Goal: Transaction & Acquisition: Download file/media

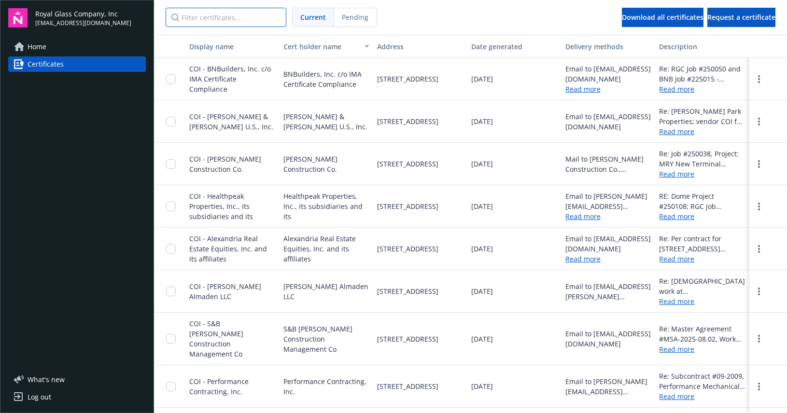
click at [208, 18] on input "Filter certificates..." at bounding box center [226, 17] width 121 height 19
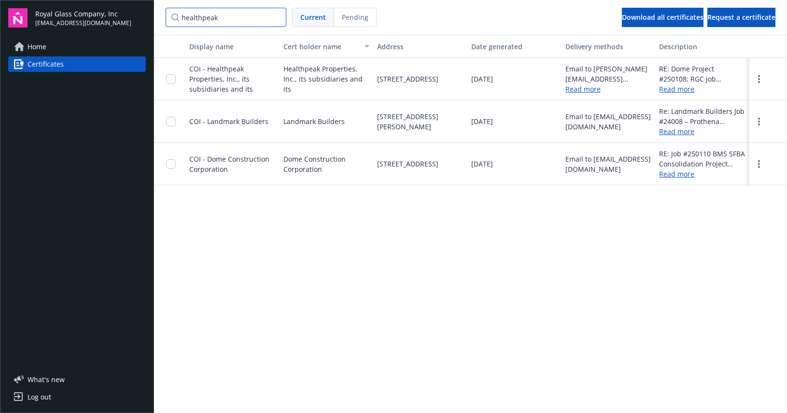
type input "healthpeak"
click at [481, 202] on div "Display name Cert holder name Address Date generated Delivery methods Descripti…" at bounding box center [470, 223] width 633 height 377
click at [674, 174] on link "Read more" at bounding box center [702, 174] width 86 height 10
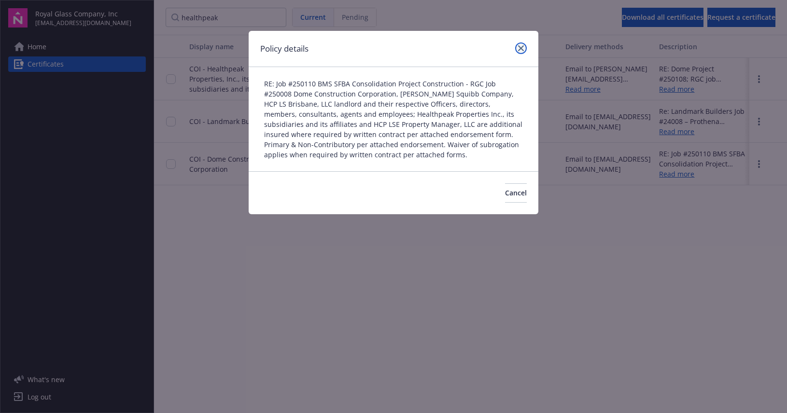
click at [519, 47] on icon "close" at bounding box center [521, 48] width 6 height 6
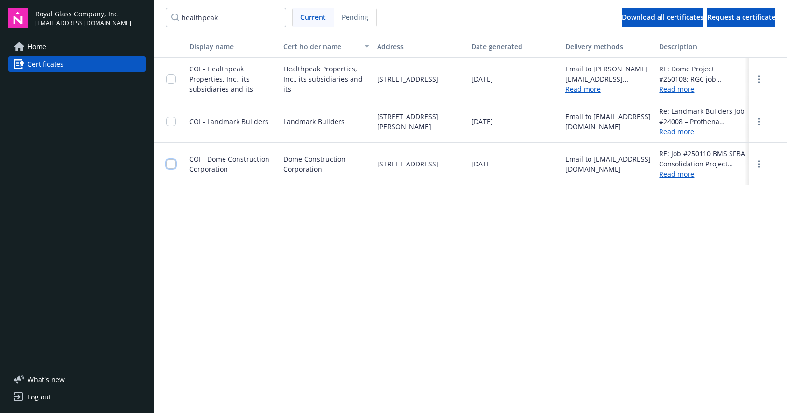
click at [169, 165] on input "checkbox" at bounding box center [171, 164] width 10 height 10
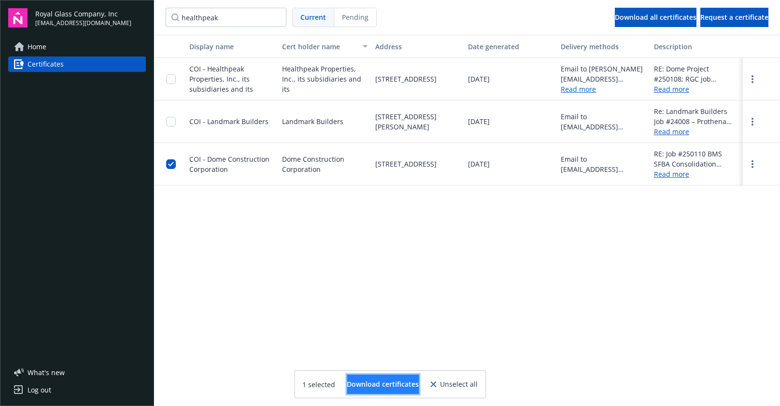
click at [358, 382] on span "Download certificates" at bounding box center [383, 383] width 72 height 9
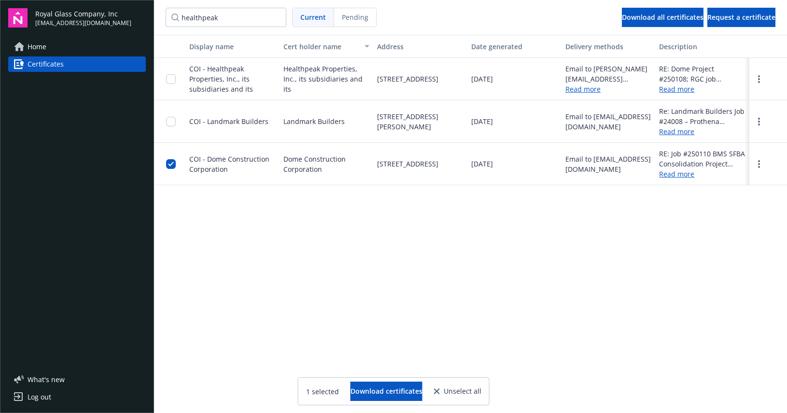
click at [406, 274] on div "Display name Cert holder name Address Date generated Delivery methods Descripti…" at bounding box center [470, 223] width 633 height 377
click at [680, 88] on link "Read more" at bounding box center [702, 89] width 86 height 10
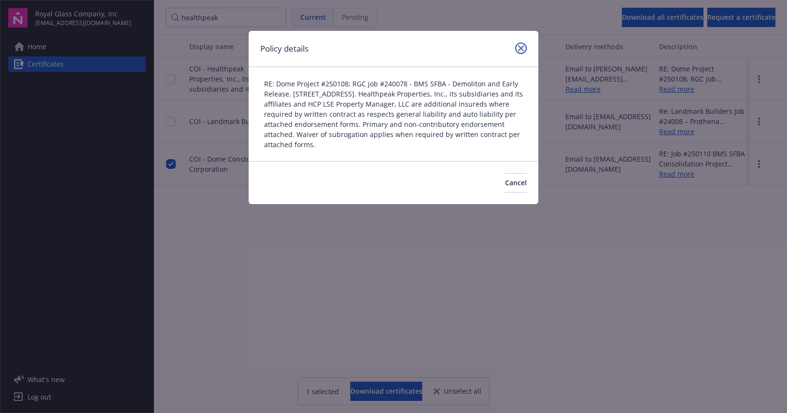
click at [522, 47] on icon "close" at bounding box center [521, 48] width 6 height 6
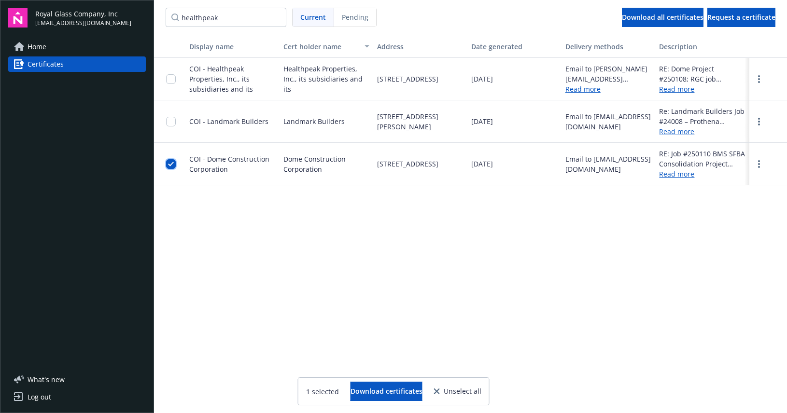
click at [170, 165] on input "checkbox" at bounding box center [171, 164] width 10 height 10
click at [169, 79] on input "checkbox" at bounding box center [171, 79] width 10 height 10
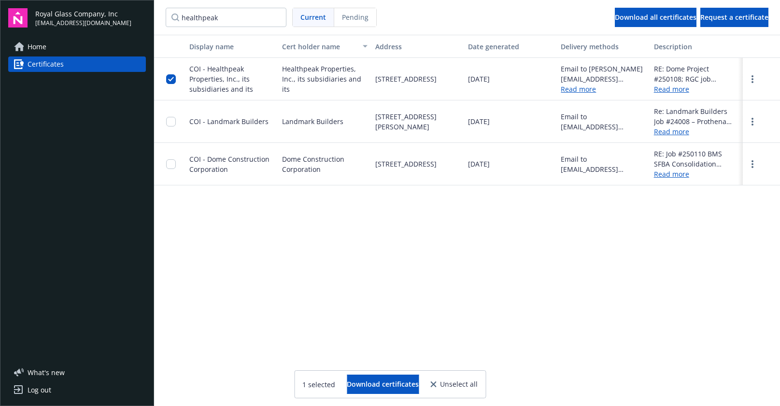
click at [337, 395] on div "1 selected Download certificates Unselect all" at bounding box center [389, 384] width 191 height 27
click at [347, 376] on button "Download certificates" at bounding box center [383, 384] width 72 height 19
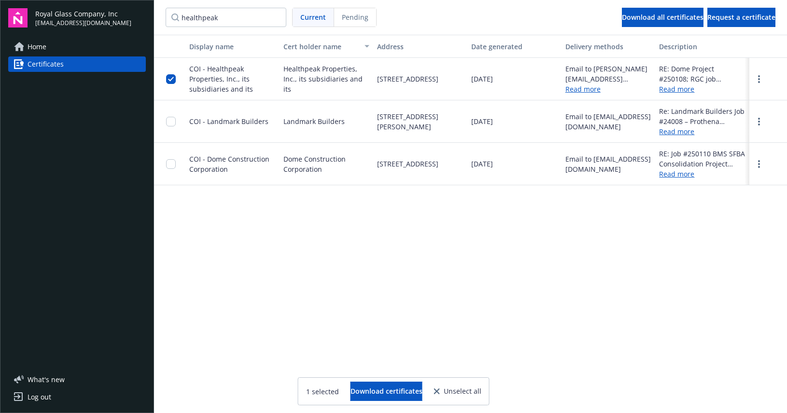
click at [361, 218] on div "Display name Cert holder name Address Date generated Delivery methods Descripti…" at bounding box center [470, 223] width 633 height 377
click at [674, 91] on link "Read more" at bounding box center [702, 89] width 86 height 10
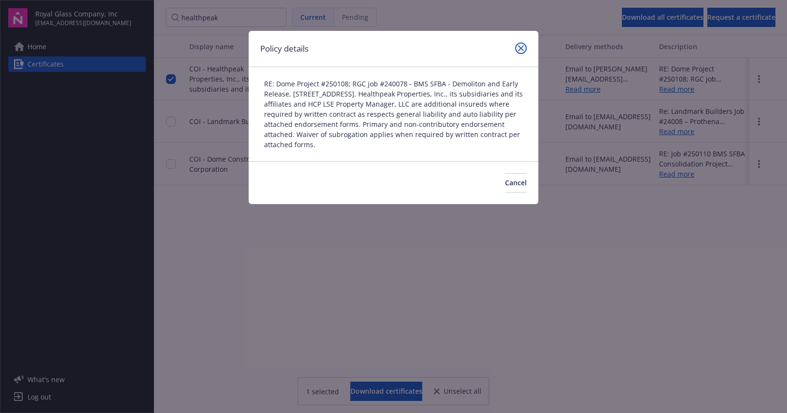
click at [520, 47] on icon "close" at bounding box center [521, 48] width 6 height 6
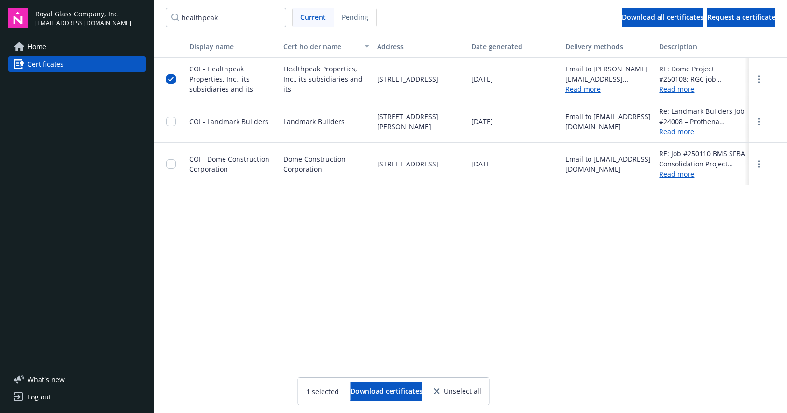
click at [677, 133] on link "Read more" at bounding box center [702, 131] width 86 height 10
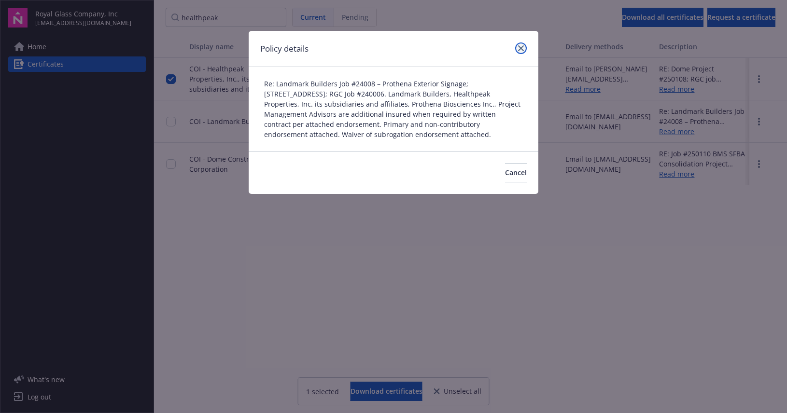
click at [524, 46] on link "close" at bounding box center [521, 48] width 12 height 12
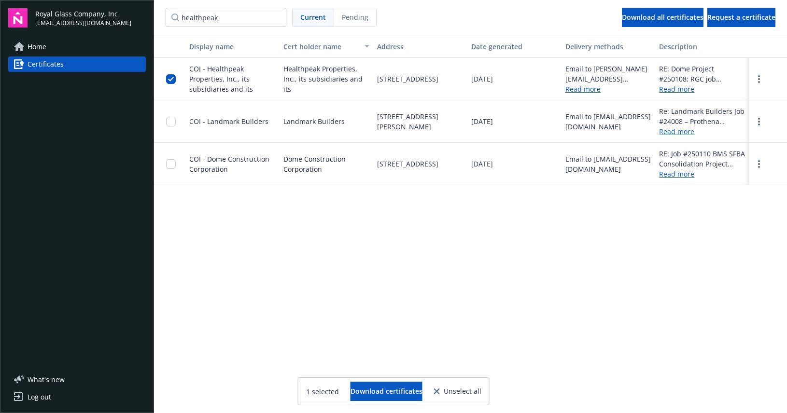
click at [678, 175] on link "Read more" at bounding box center [702, 174] width 86 height 10
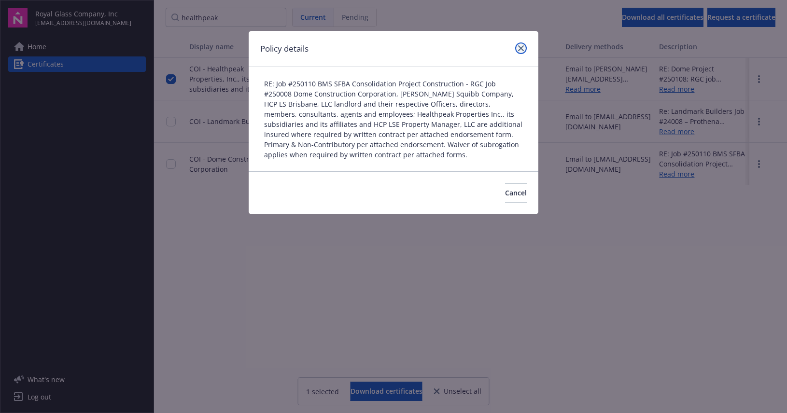
click at [523, 46] on icon "close" at bounding box center [521, 48] width 6 height 6
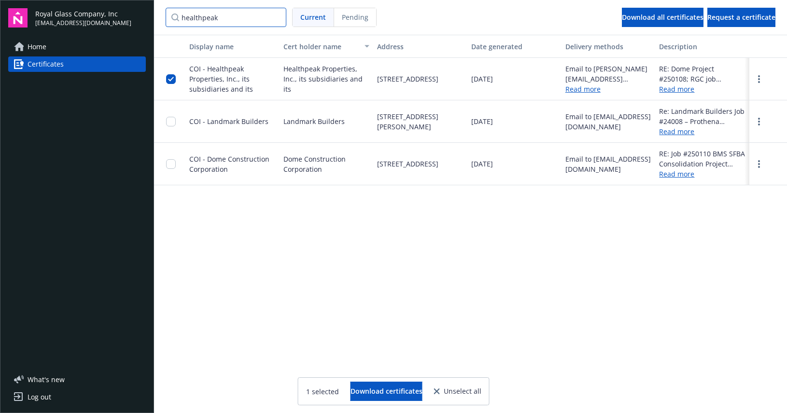
click at [276, 18] on input "healthpeak" at bounding box center [226, 17] width 121 height 19
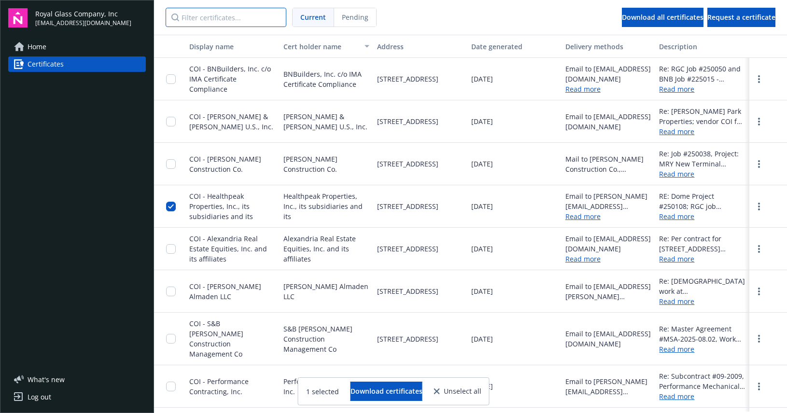
click at [231, 18] on input "Filter certificates..." at bounding box center [226, 17] width 121 height 19
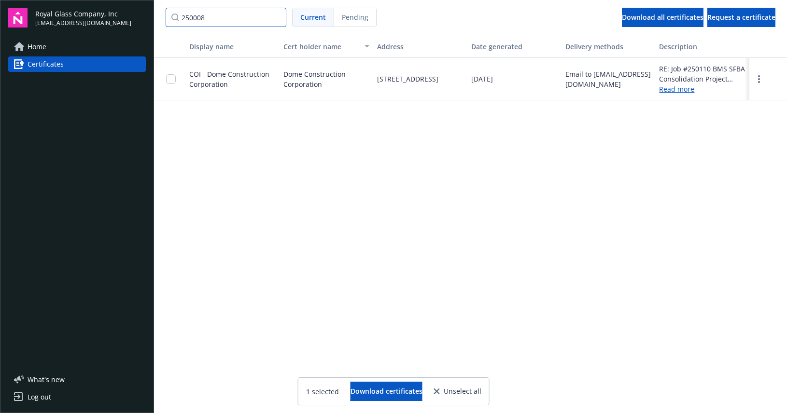
type input "250008"
